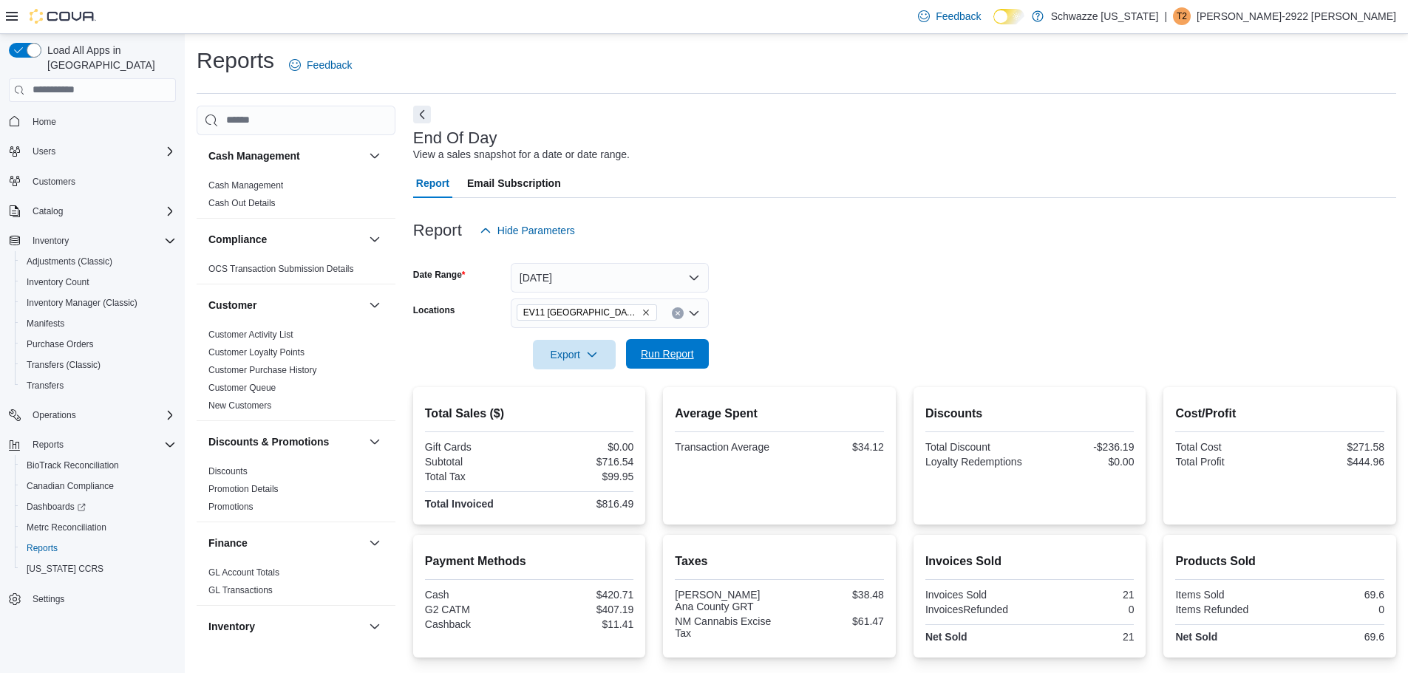
click at [682, 360] on span "Run Report" at bounding box center [667, 354] width 53 height 15
click at [642, 310] on icon "Remove EV11 Las Cruces South Valley from selection in this group" at bounding box center [646, 312] width 9 height 9
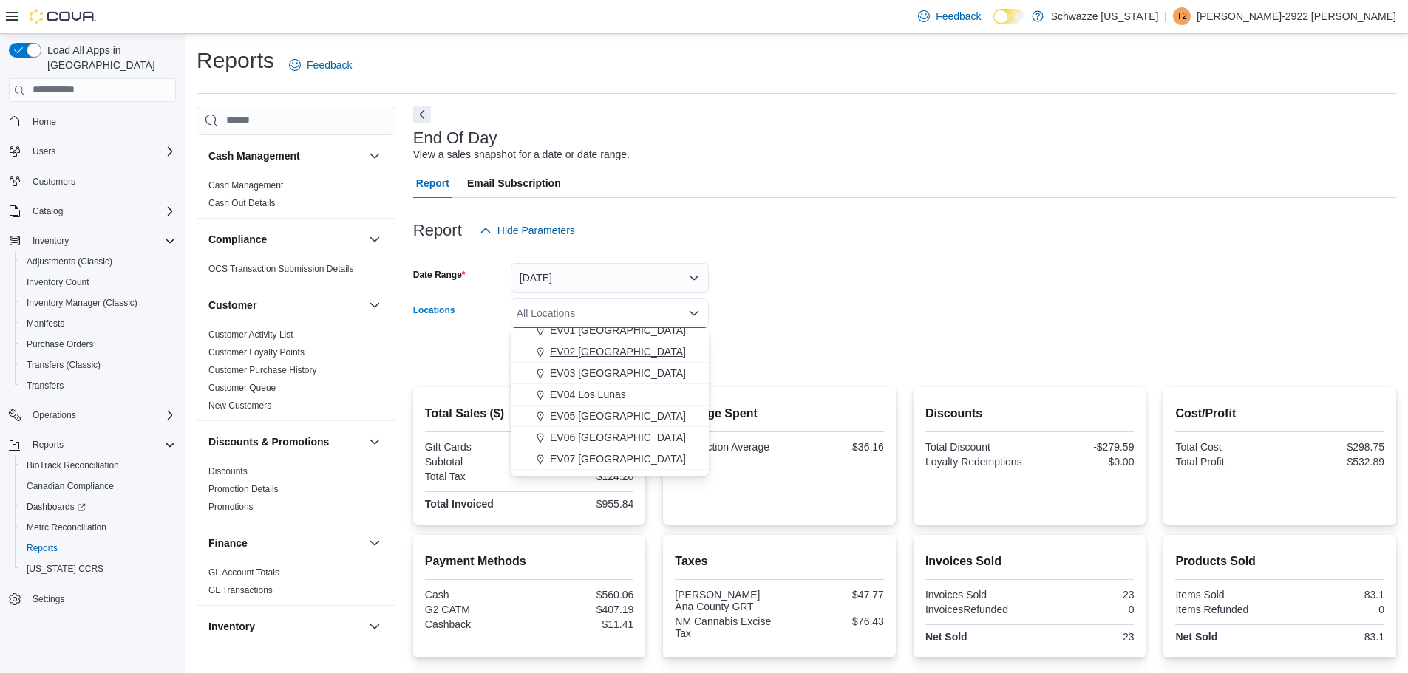
scroll to position [74, 0]
click at [605, 412] on span "EV06 [GEOGRAPHIC_DATA]" at bounding box center [618, 414] width 136 height 15
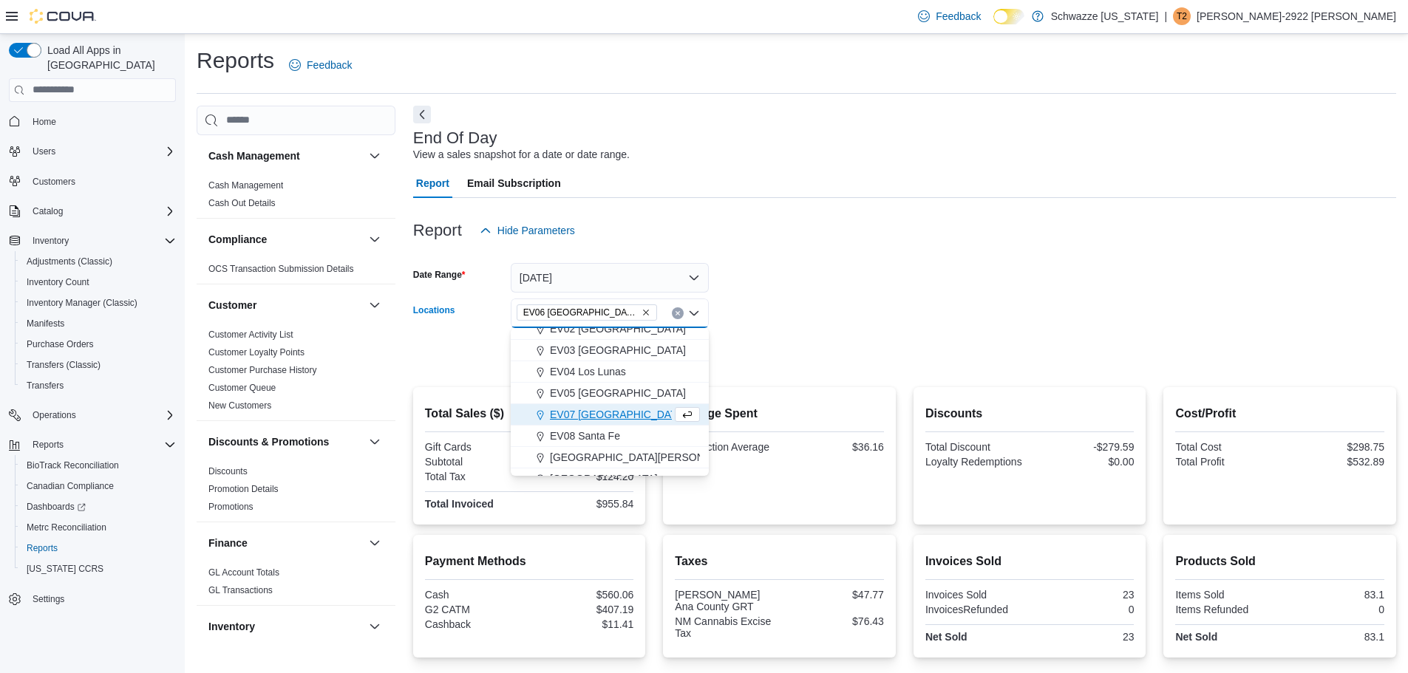
click at [786, 333] on div at bounding box center [904, 334] width 983 height 12
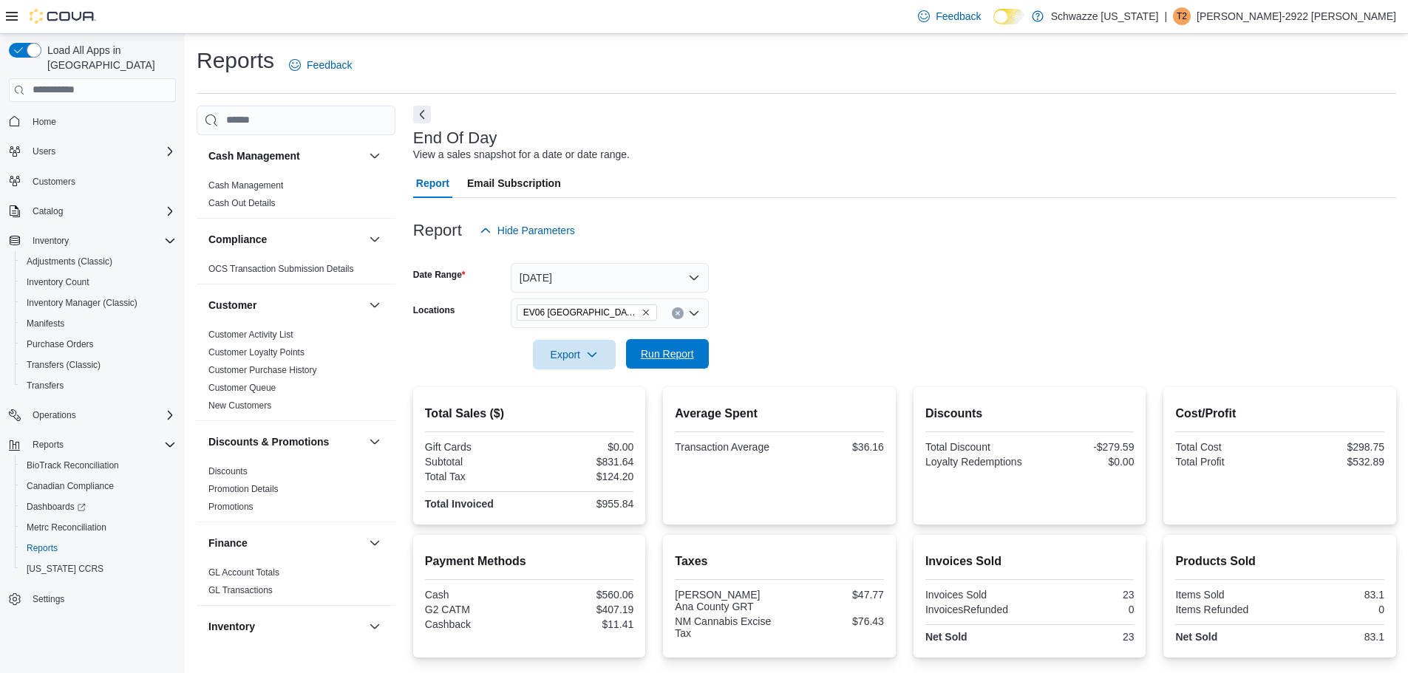
click at [704, 350] on button "Run Report" at bounding box center [667, 354] width 83 height 30
click at [642, 313] on icon "Remove EV06 Las Cruces East from selection in this group" at bounding box center [646, 312] width 9 height 9
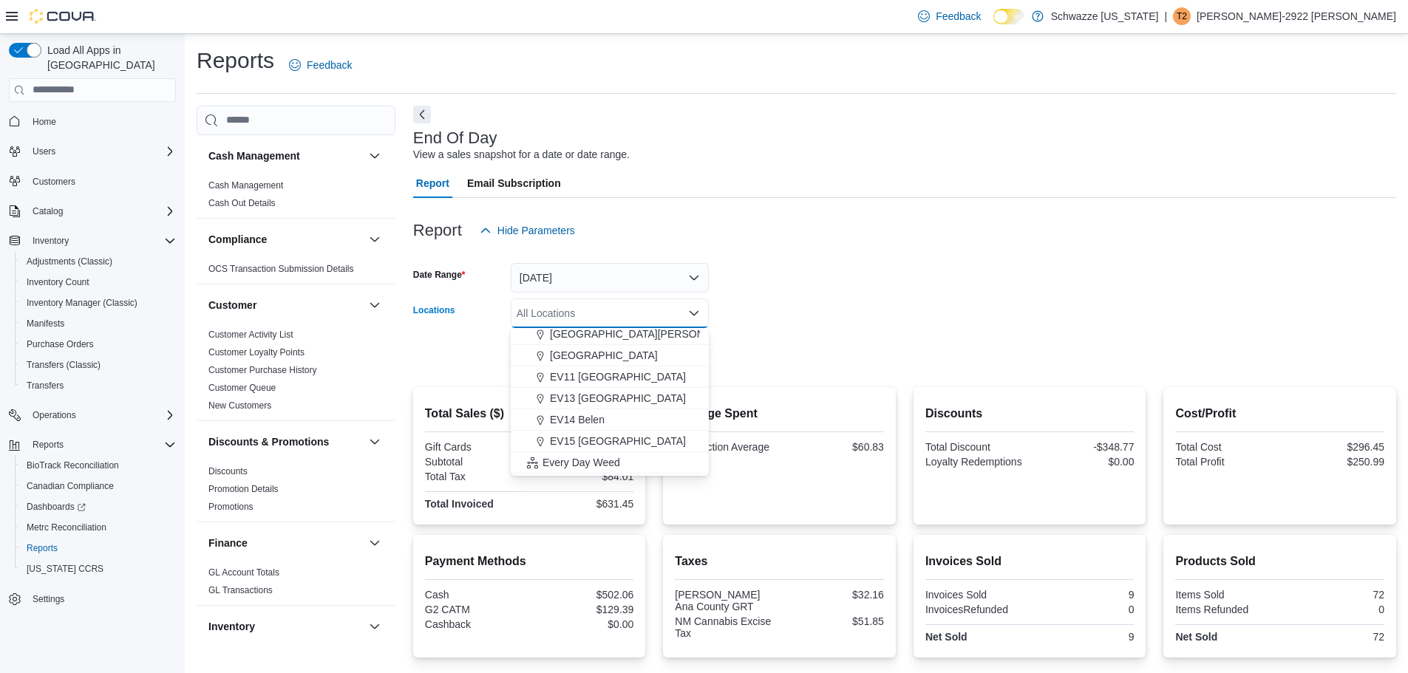
scroll to position [222, 0]
click at [569, 433] on span "EV15 [GEOGRAPHIC_DATA]" at bounding box center [618, 438] width 136 height 15
click at [724, 353] on form "Date Range [DATE] Locations EV15 [GEOGRAPHIC_DATA] [GEOGRAPHIC_DATA] box. Selec…" at bounding box center [904, 307] width 983 height 124
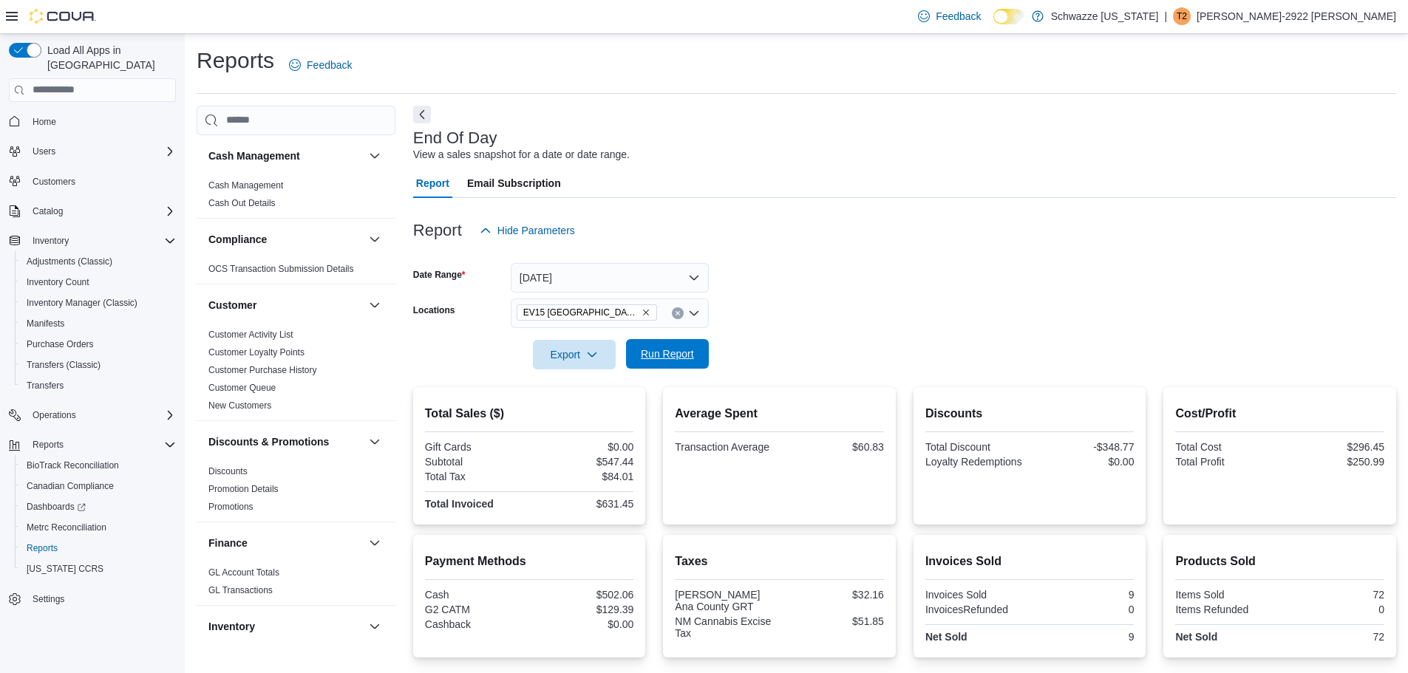
click at [665, 347] on span "Run Report" at bounding box center [667, 354] width 65 height 30
click at [642, 314] on icon "Remove EV15 Las Cruces North from selection in this group" at bounding box center [646, 312] width 9 height 9
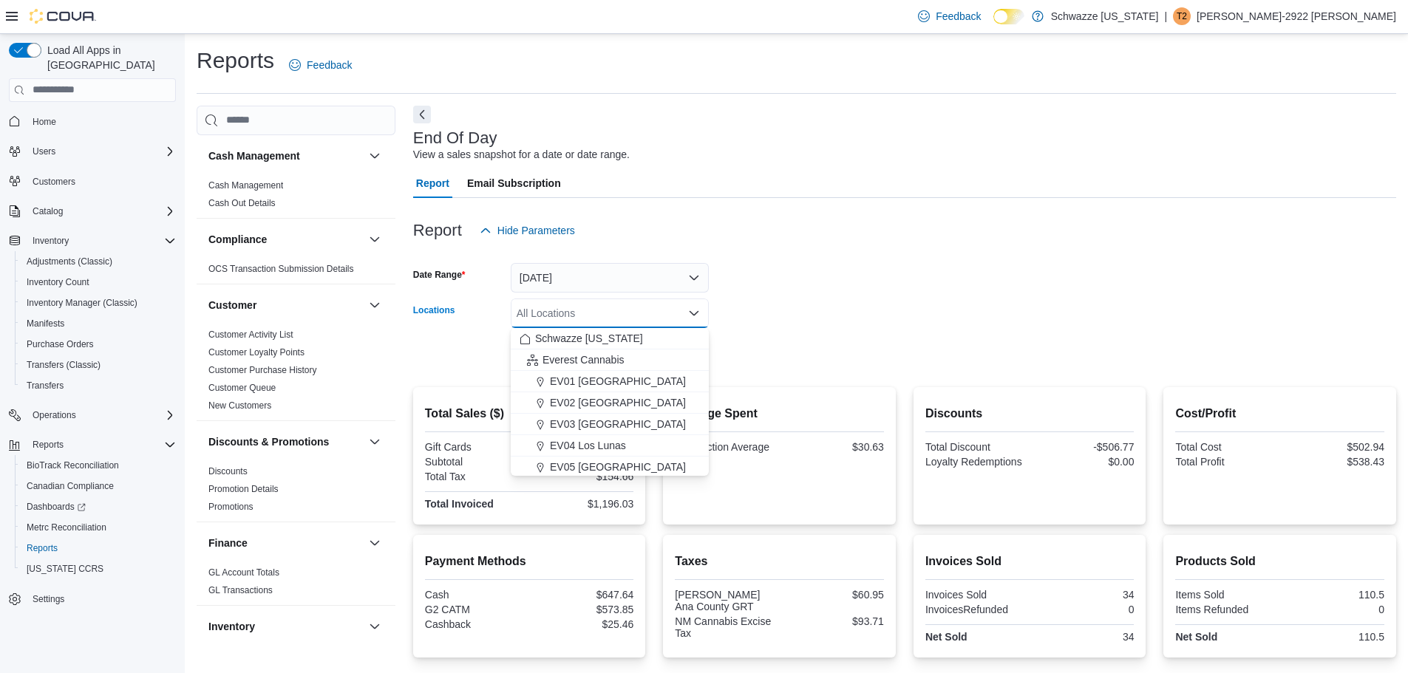
click at [819, 269] on form "Date Range [DATE] Locations All Locations Combo box. Selected. Combo box input.…" at bounding box center [904, 307] width 983 height 124
